Goal: Find specific page/section: Find specific page/section

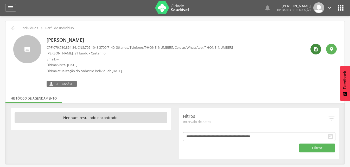
click at [317, 50] on icon "" at bounding box center [315, 49] width 5 height 5
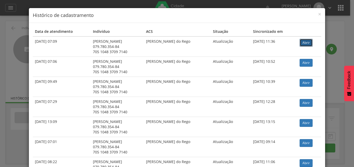
click at [302, 43] on link "Abrir" at bounding box center [306, 43] width 13 height 8
click at [339, 46] on div "× Histórico de cadastramento Data de atendimento Indivíduo ACS Situação Sincron…" at bounding box center [177, 83] width 354 height 167
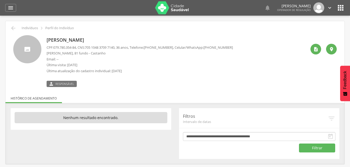
click at [66, 83] on span "Responsável" at bounding box center [64, 84] width 19 height 4
click at [106, 79] on div " Responsável" at bounding box center [140, 81] width 186 height 11
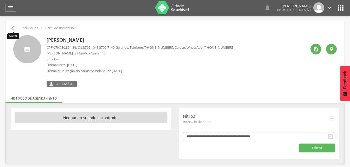
click at [12, 28] on icon "" at bounding box center [13, 28] width 6 height 6
click at [14, 28] on icon "" at bounding box center [13, 28] width 6 height 6
